Goal: Task Accomplishment & Management: Use online tool/utility

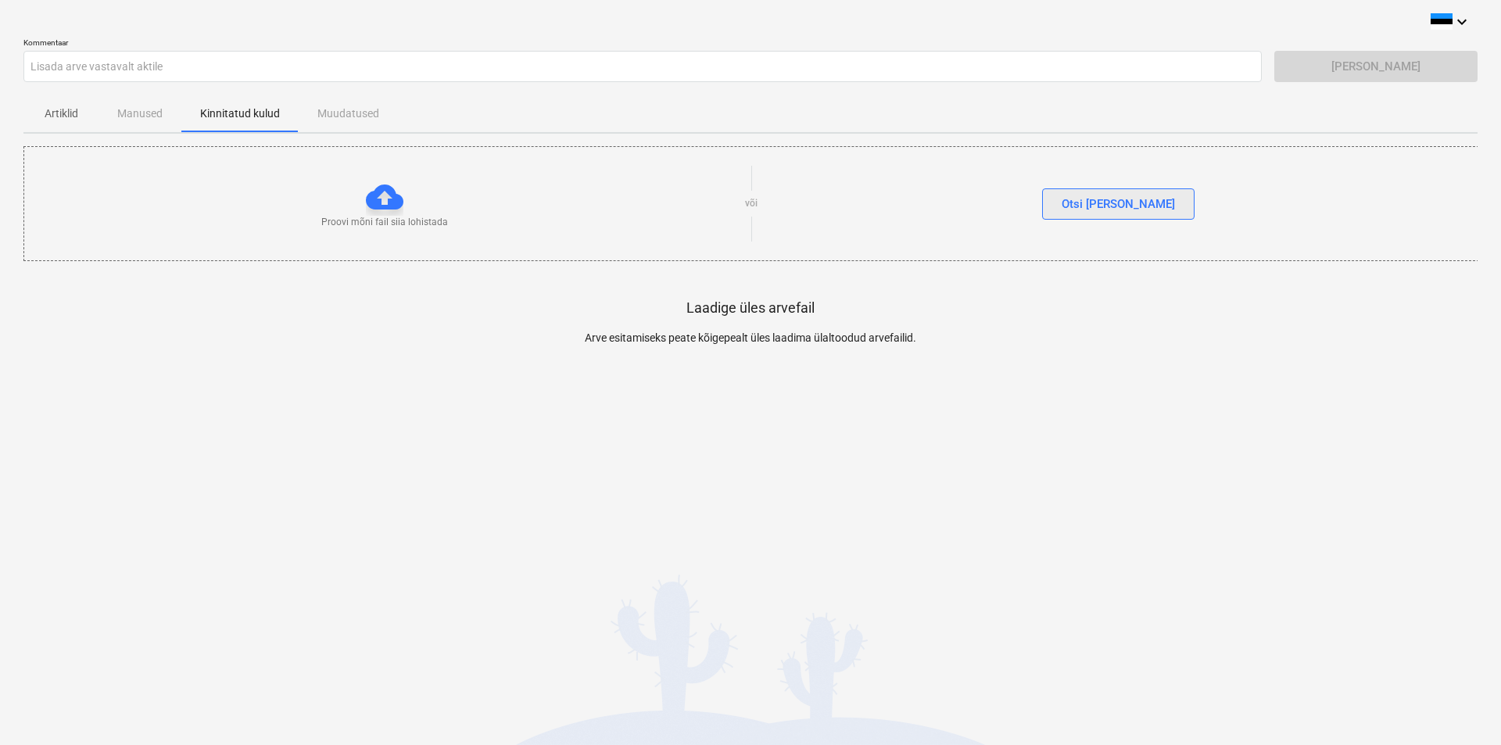
click at [1098, 206] on div "Otsi [PERSON_NAME]" at bounding box center [1118, 204] width 113 height 20
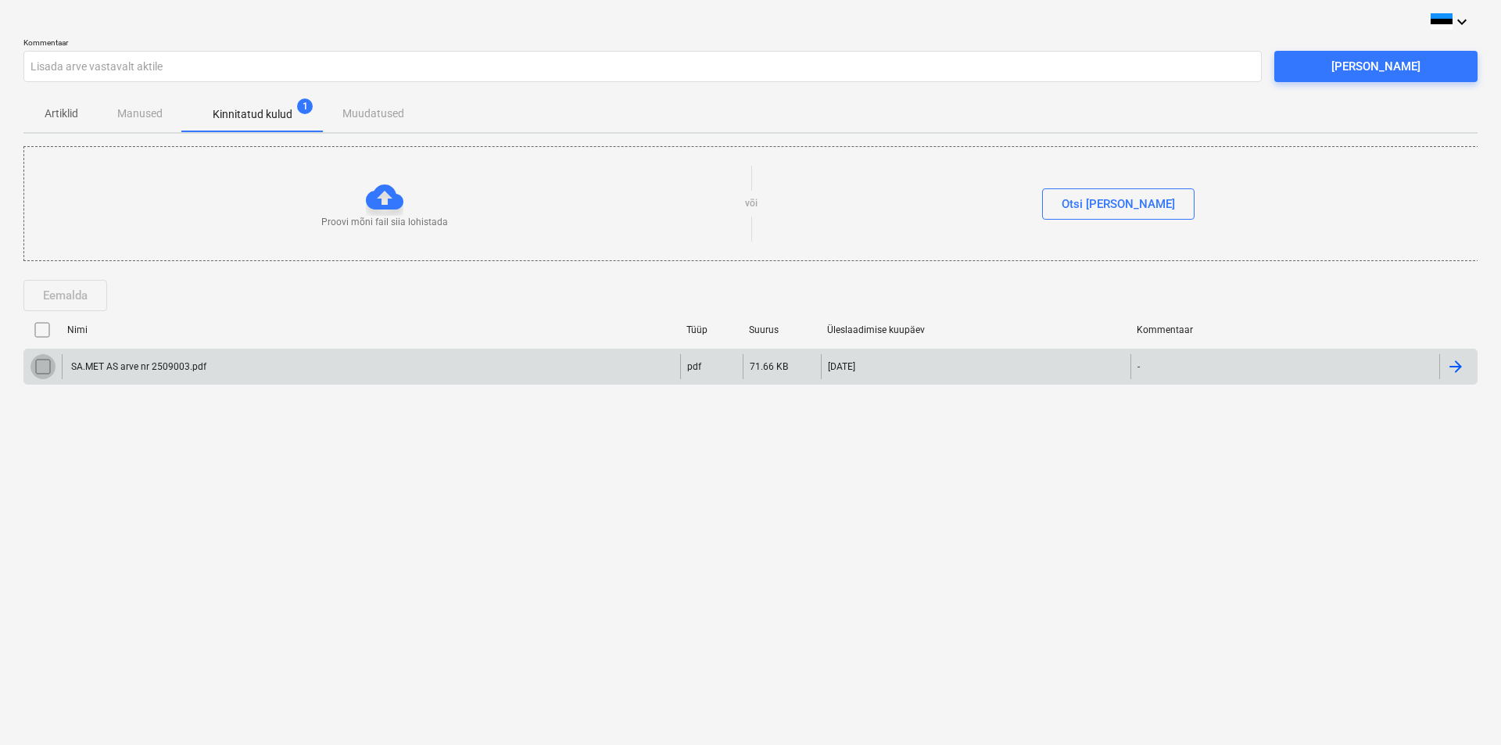
click at [33, 370] on input "checkbox" at bounding box center [42, 366] width 25 height 25
click at [1378, 71] on div "[PERSON_NAME]" at bounding box center [1375, 66] width 89 height 20
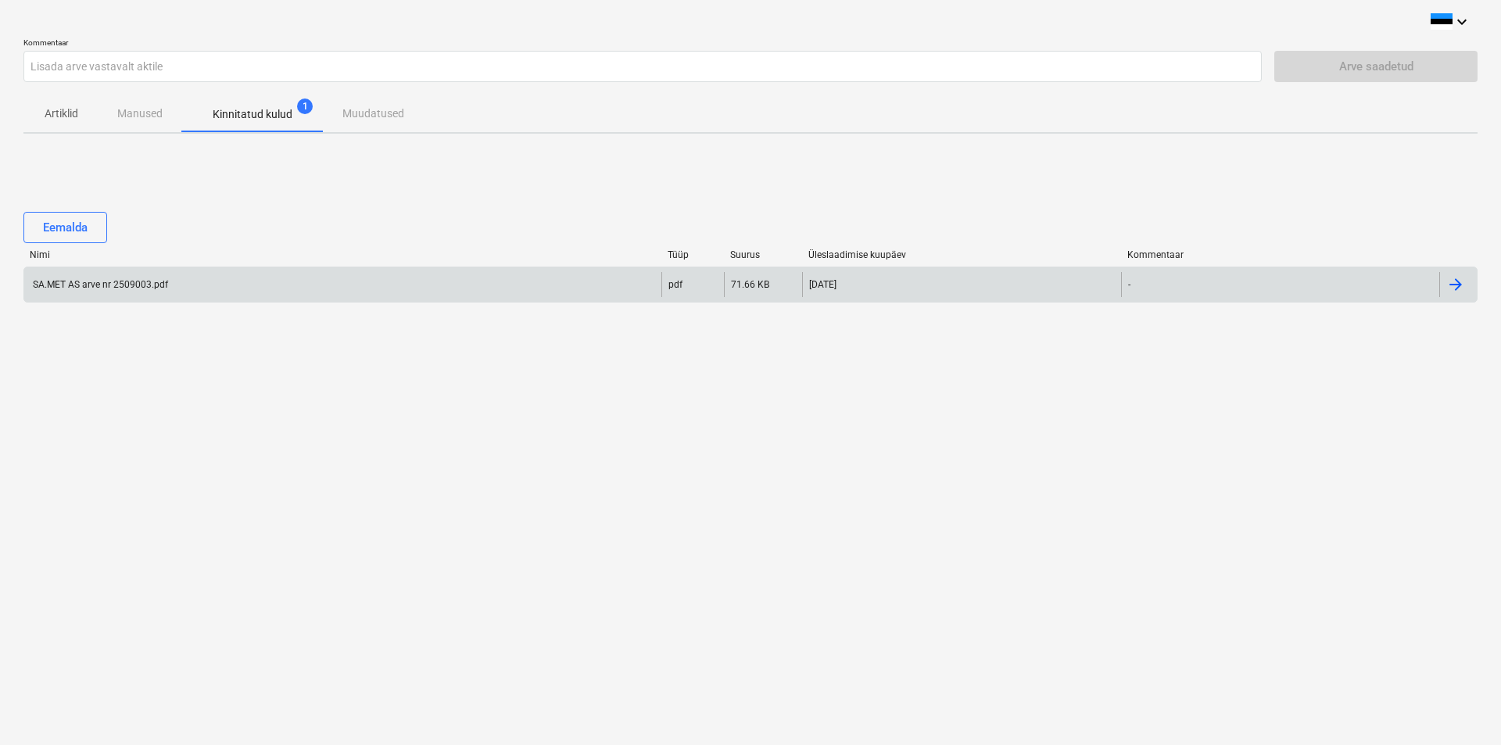
click at [96, 285] on div "SA.MET AS arve nr 2509003.pdf" at bounding box center [99, 284] width 138 height 11
click at [145, 279] on div "SA.MET AS arve nr 2509003.pdf" at bounding box center [99, 284] width 138 height 11
click at [94, 285] on div "SA.MET AS arve nr 2509003.pdf" at bounding box center [99, 284] width 138 height 11
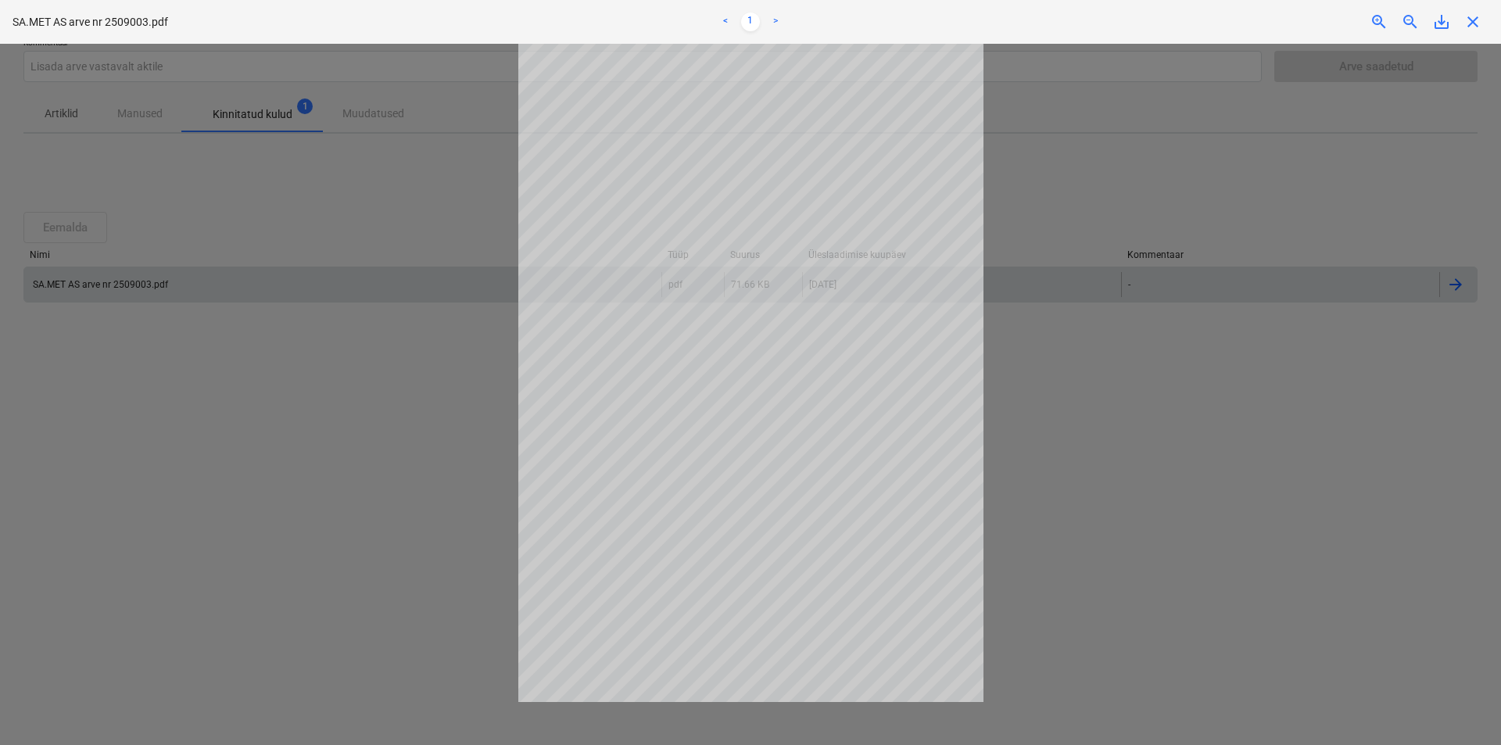
click at [1324, 474] on div at bounding box center [750, 394] width 1501 height 701
click at [1465, 27] on span "close" at bounding box center [1472, 22] width 19 height 19
